Goal: Information Seeking & Learning: Learn about a topic

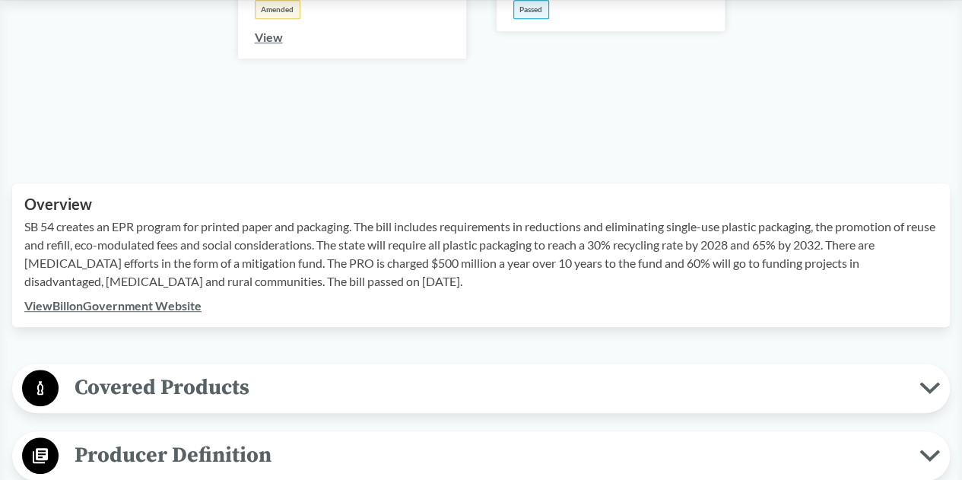
scroll to position [555, 0]
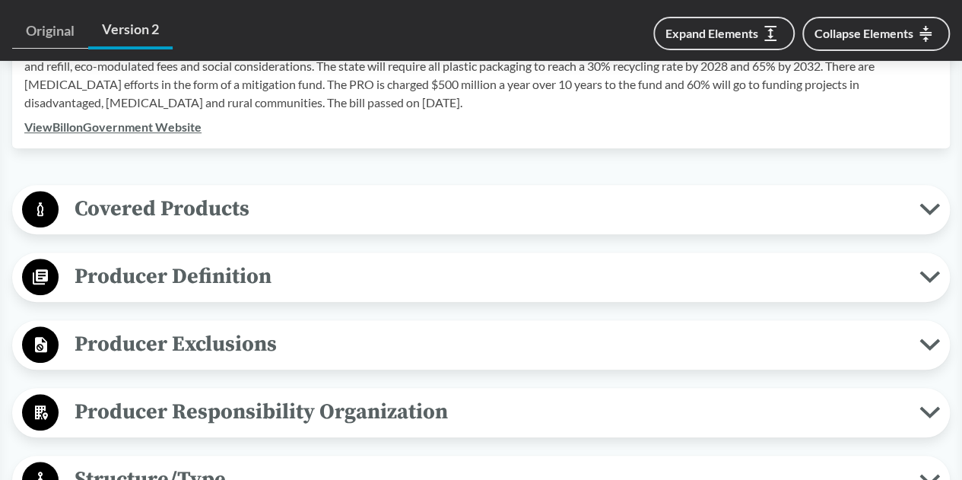
click at [344, 204] on span "Covered Products" at bounding box center [489, 209] width 860 height 34
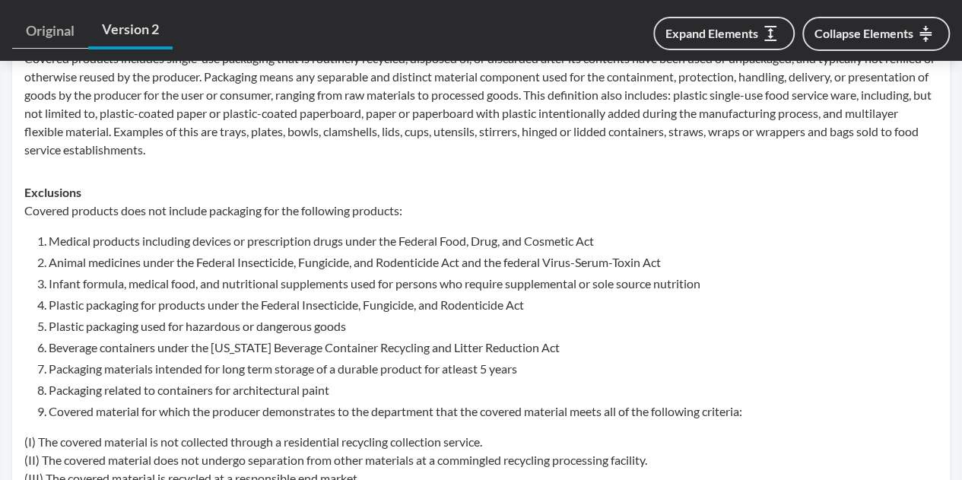
scroll to position [766, 0]
click at [243, 302] on li "Plastic packaging for products under the Federal Insecticide, Fungicide, and Ro…" at bounding box center [493, 303] width 889 height 18
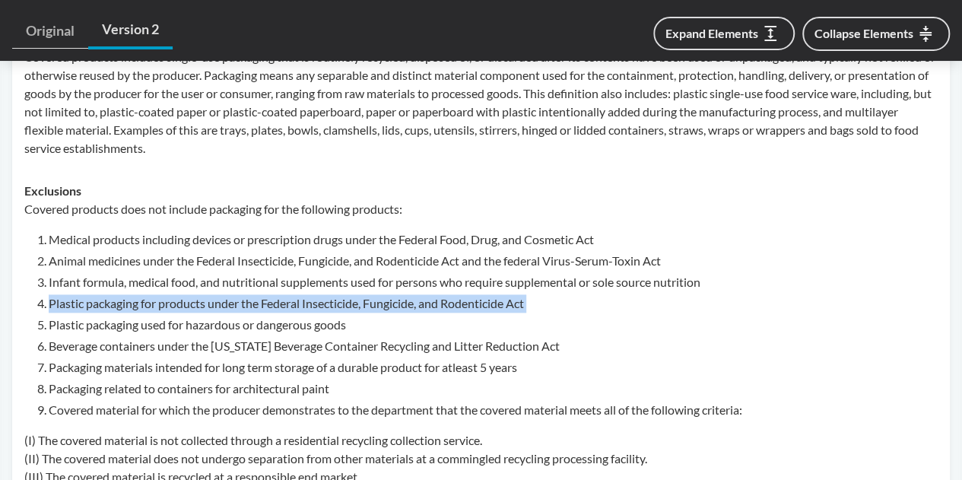
click at [243, 302] on li "Plastic packaging for products under the Federal Insecticide, Fungicide, and Ro…" at bounding box center [493, 303] width 889 height 18
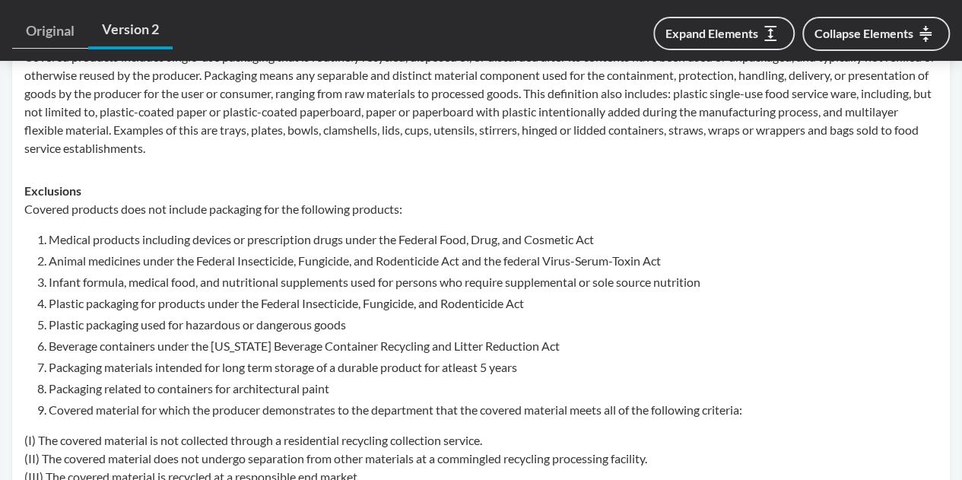
click at [234, 316] on li "Plastic packaging used for hazardous or dangerous goods" at bounding box center [493, 324] width 889 height 18
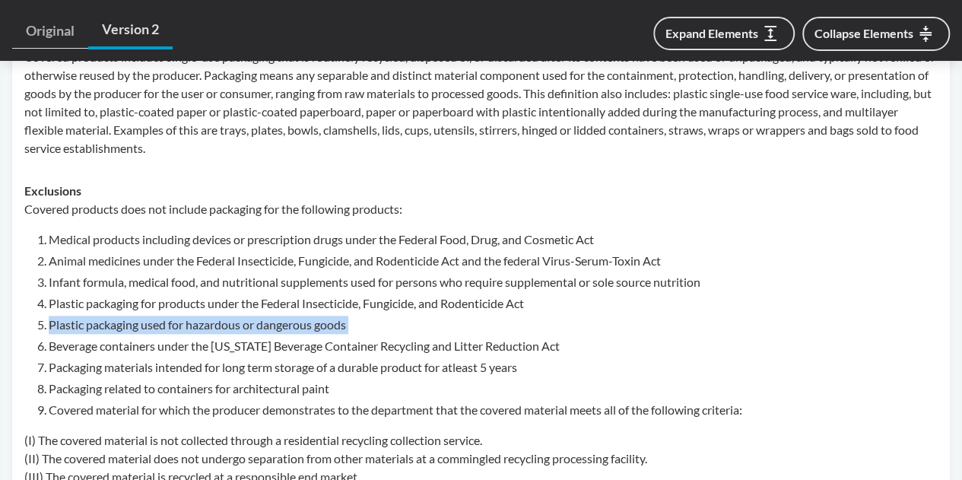
click at [234, 316] on li "Plastic packaging used for hazardous or dangerous goods" at bounding box center [493, 324] width 889 height 18
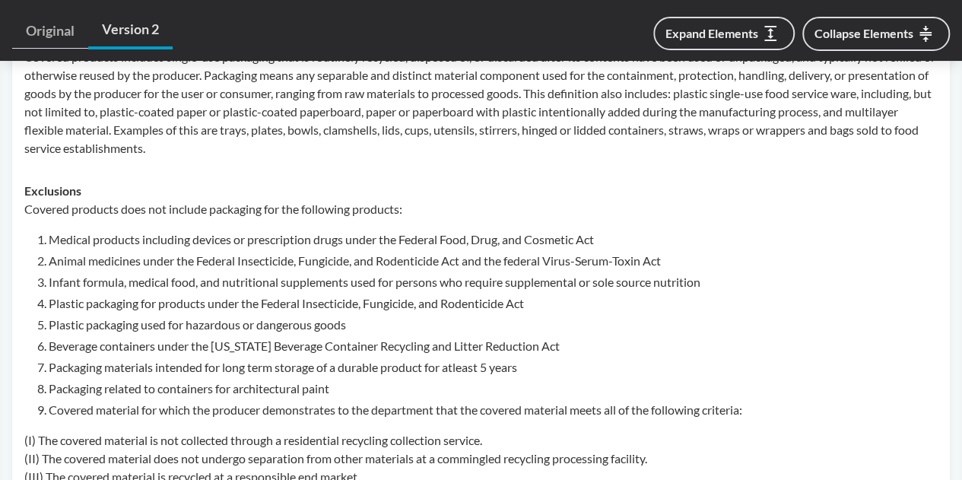
click at [166, 407] on li "Covered material for which the producer demonstrates to the department that the…" at bounding box center [493, 410] width 889 height 18
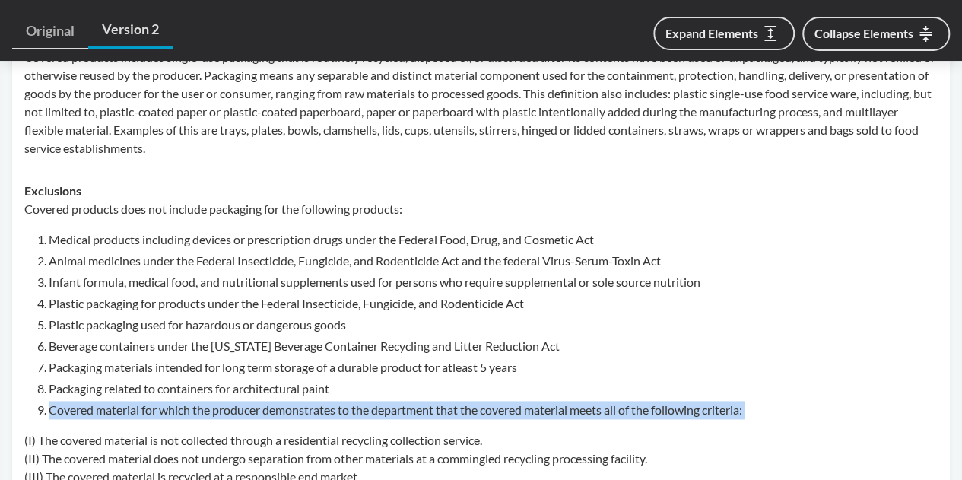
click at [166, 407] on li "Covered material for which the producer demonstrates to the department that the…" at bounding box center [493, 410] width 889 height 18
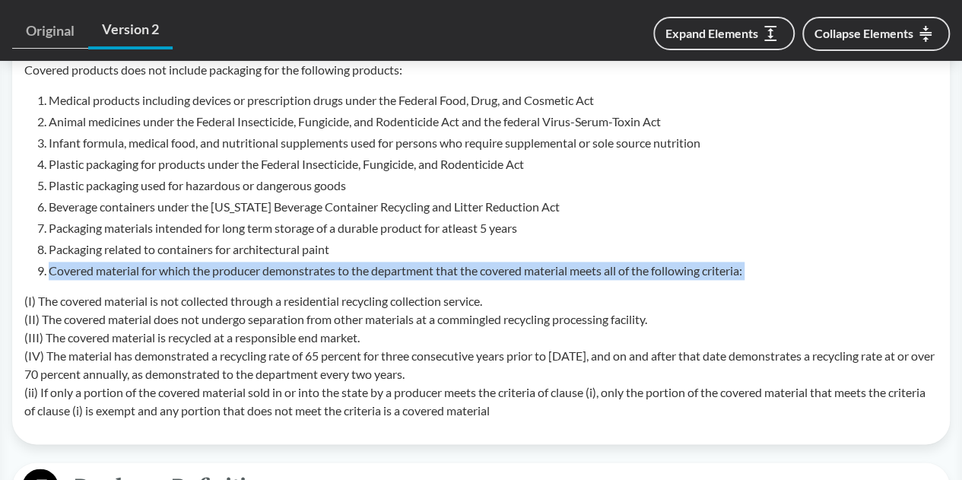
scroll to position [906, 0]
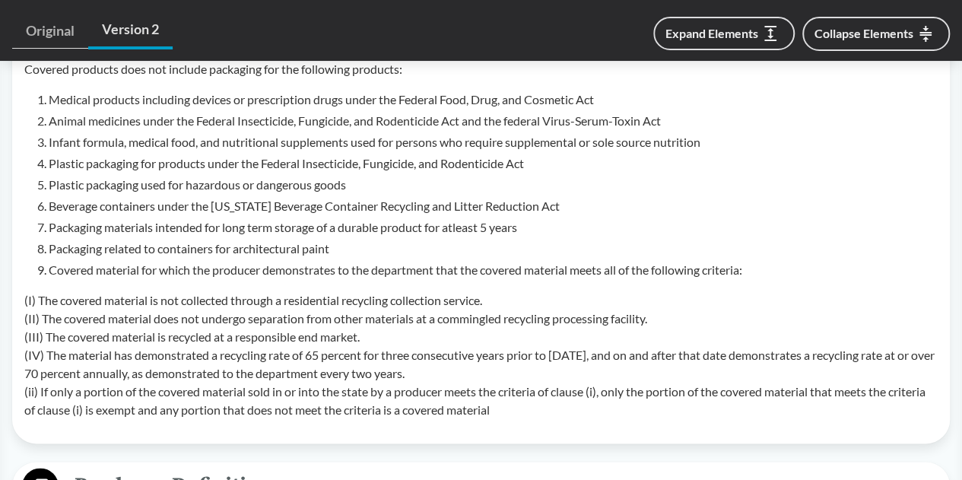
click at [182, 293] on p "(I) The covered material is not collected through a residential recycling colle…" at bounding box center [480, 355] width 913 height 128
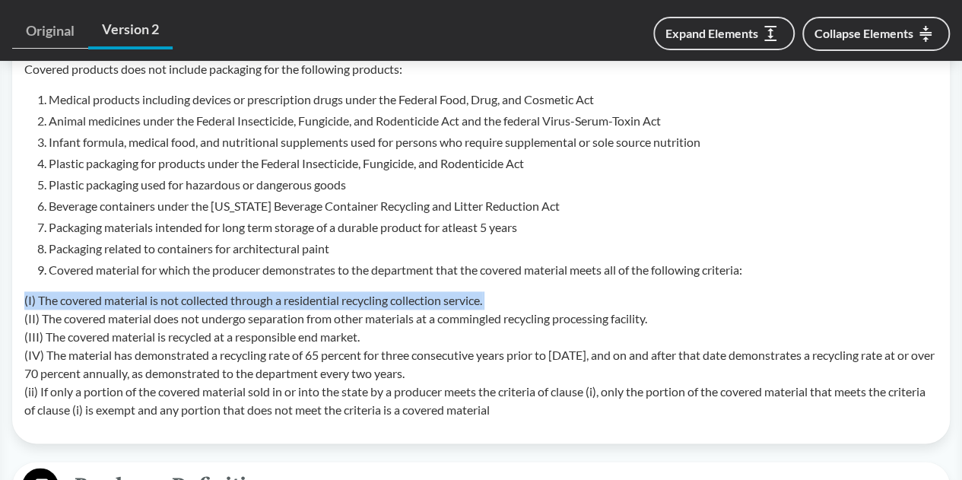
click at [182, 293] on p "(I) The covered material is not collected through a residential recycling colle…" at bounding box center [480, 355] width 913 height 128
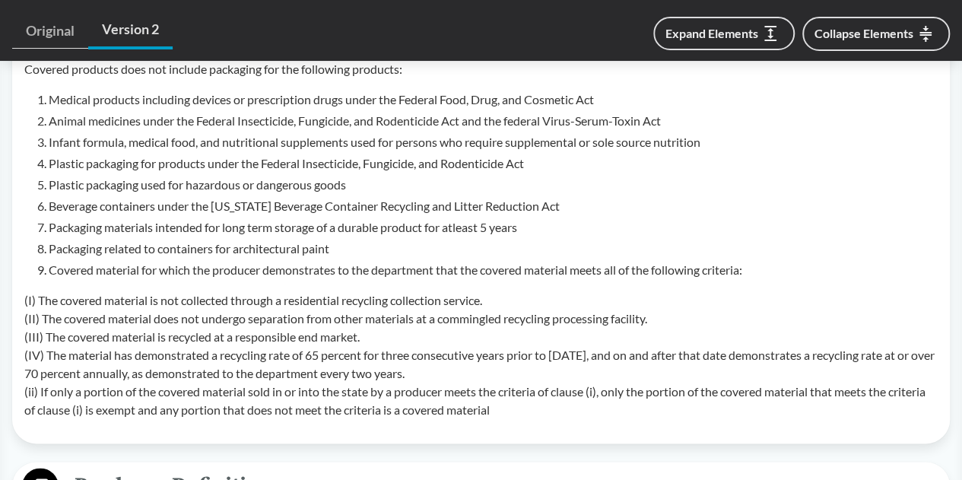
click at [429, 156] on li "Plastic packaging for products under the Federal Insecticide, Fungicide, and Ro…" at bounding box center [493, 163] width 889 height 18
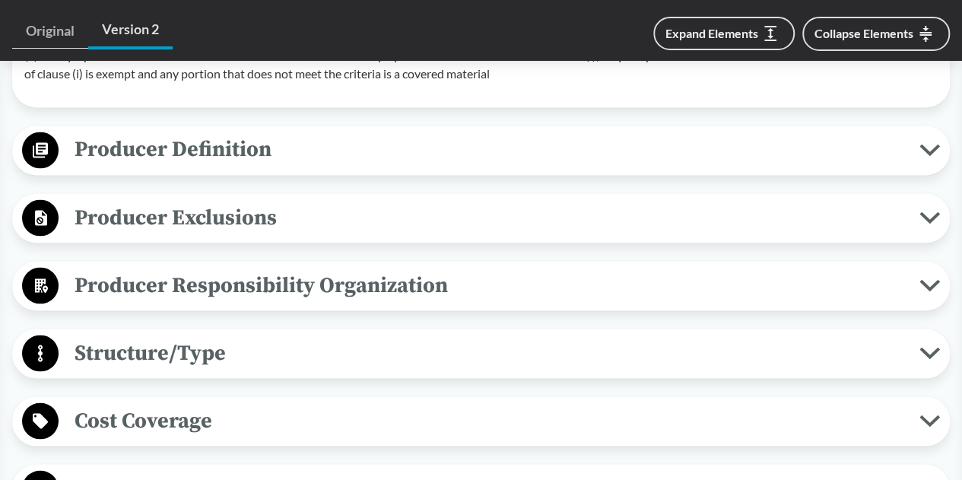
scroll to position [1242, 0]
click at [271, 134] on span "Producer Definition" at bounding box center [489, 149] width 860 height 34
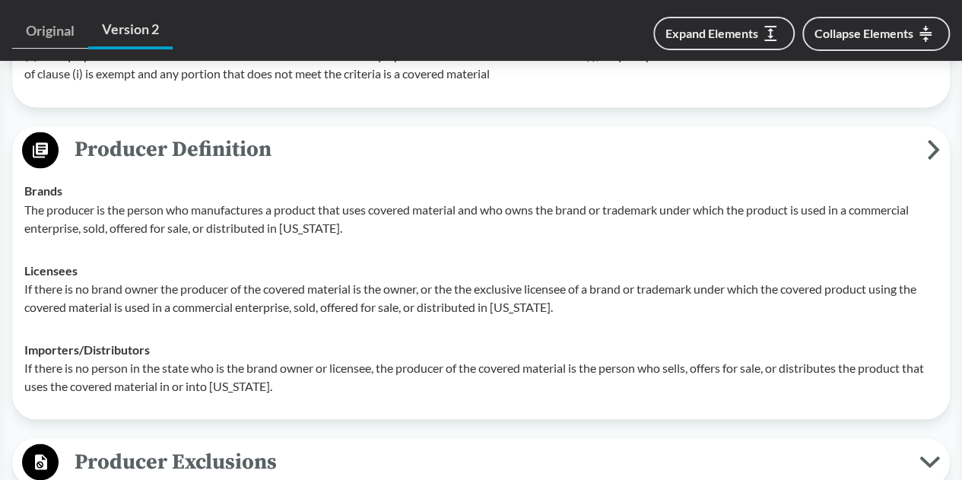
click at [205, 227] on p "The producer is the person who manufactures a product that uses covered materia…" at bounding box center [480, 218] width 913 height 36
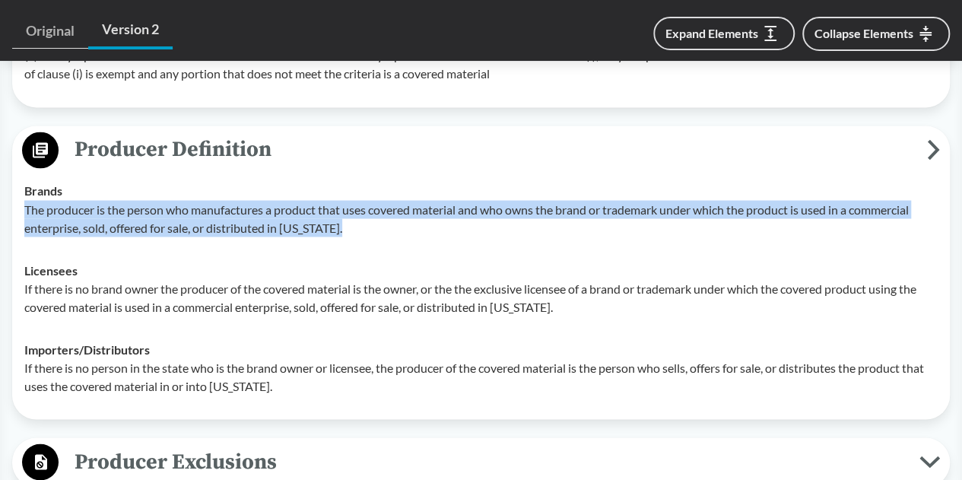
click at [205, 227] on p "The producer is the person who manufactures a product that uses covered materia…" at bounding box center [480, 218] width 913 height 36
copy p "The producer is the person who manufactures a product that uses covered materia…"
